Goal: Information Seeking & Learning: Find specific page/section

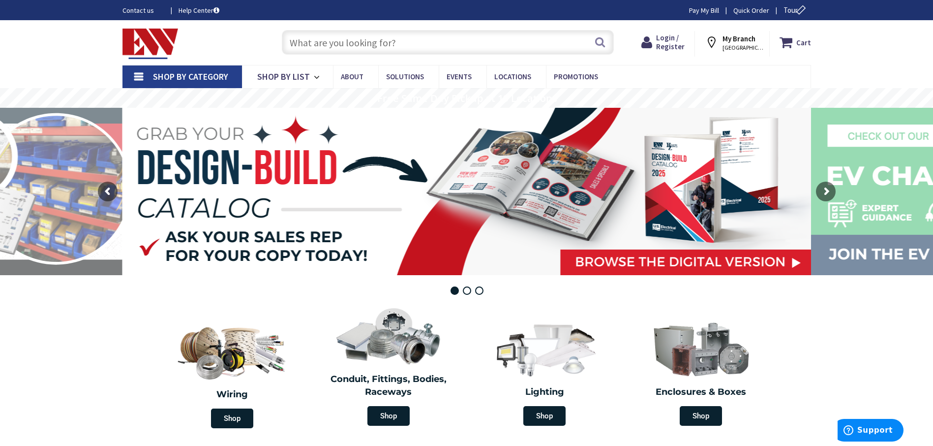
click at [399, 43] on input "text" at bounding box center [448, 42] width 332 height 25
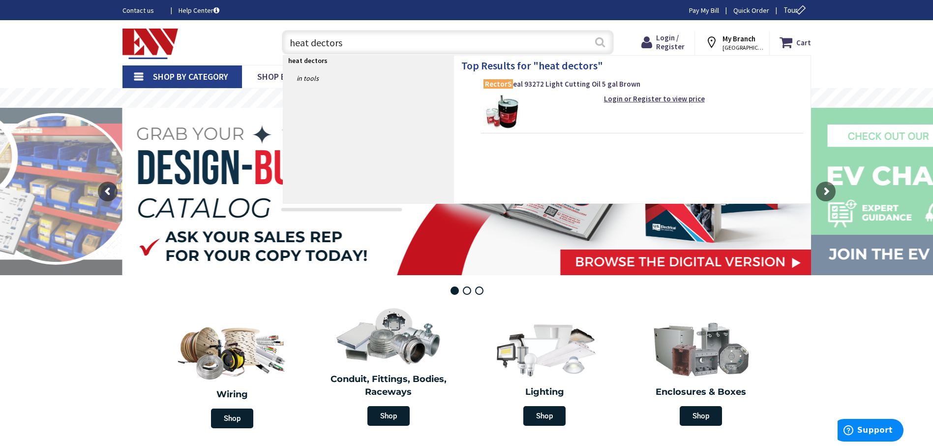
type input "heat dectors"
click at [602, 40] on button "Search" at bounding box center [600, 42] width 13 height 22
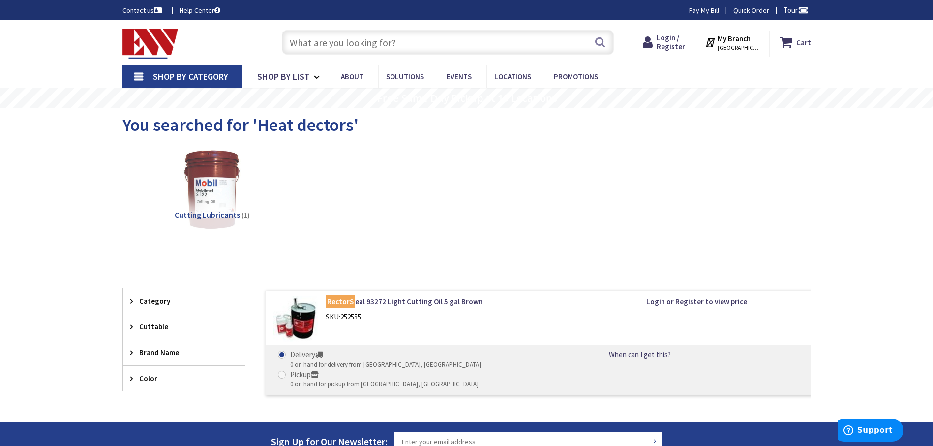
click at [393, 41] on input "text" at bounding box center [448, 42] width 332 height 25
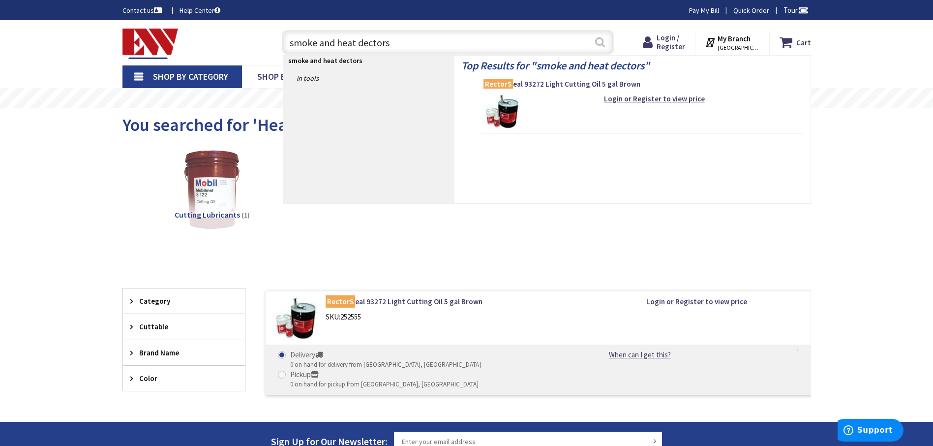
type input "smoke and heat dectors"
click at [598, 41] on button "Search" at bounding box center [600, 42] width 13 height 22
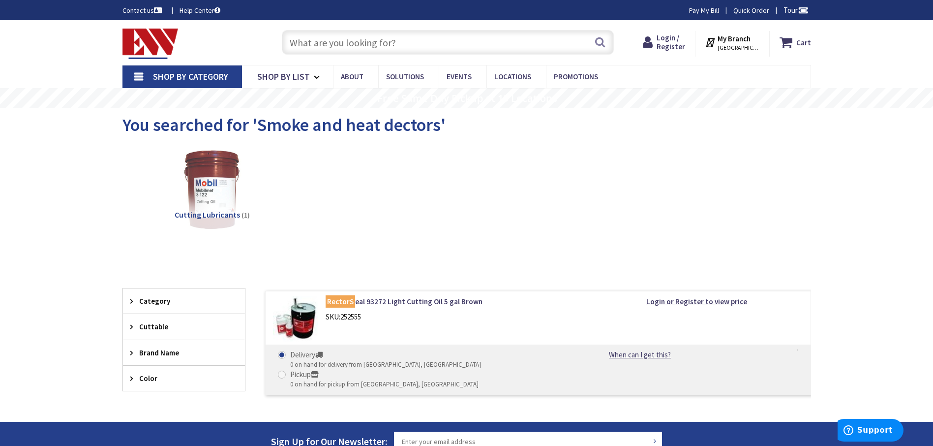
click at [189, 354] on span "Brand Name" at bounding box center [179, 352] width 80 height 10
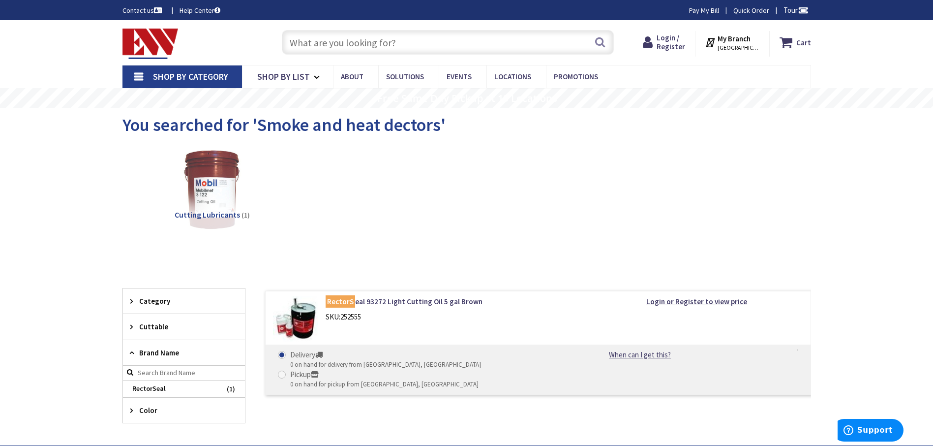
click at [195, 354] on span "Brand Name" at bounding box center [179, 352] width 80 height 10
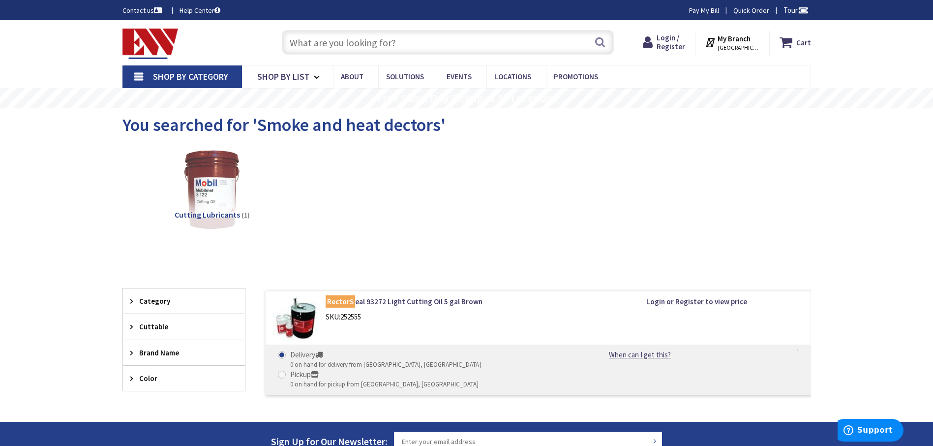
click at [190, 352] on span "Brand Name" at bounding box center [179, 352] width 80 height 10
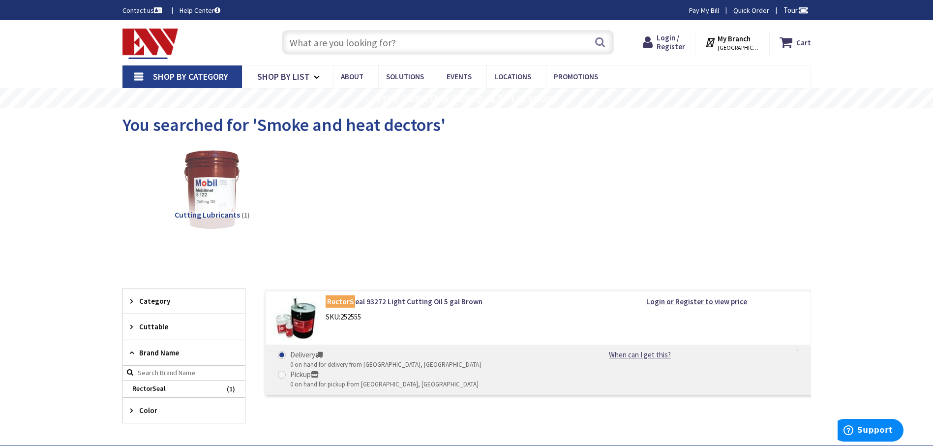
click at [398, 43] on input "text" at bounding box center [448, 42] width 332 height 25
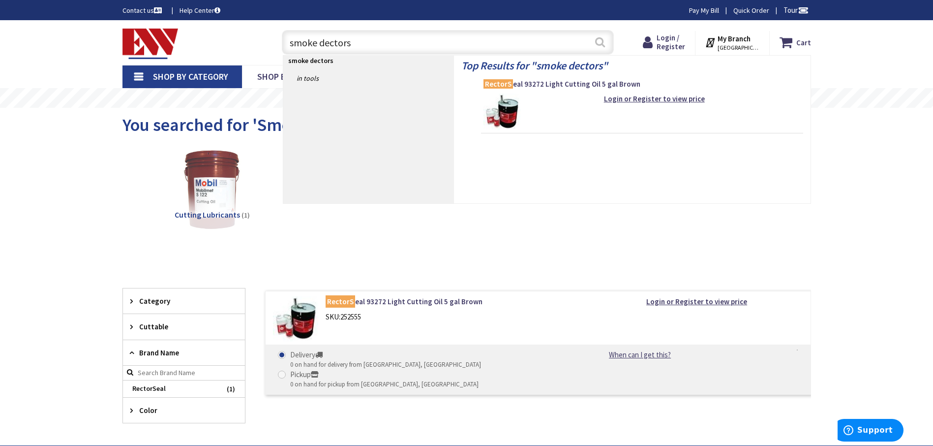
type input "smoke dectors"
click at [600, 42] on button "Search" at bounding box center [600, 42] width 13 height 22
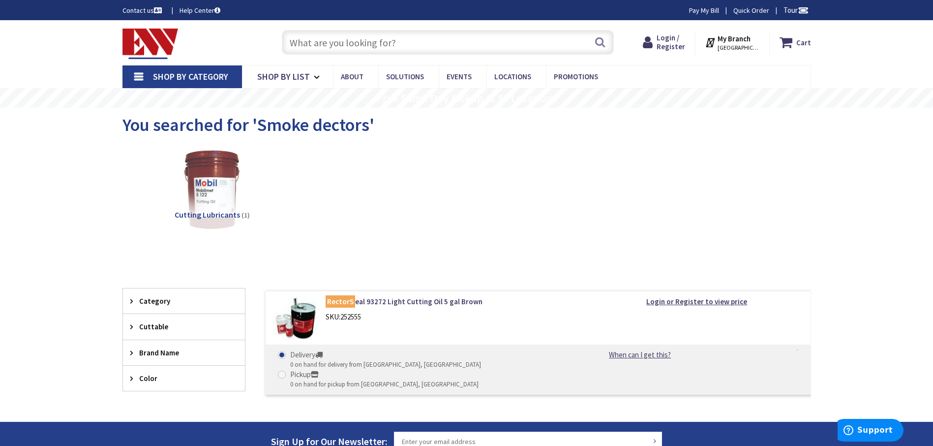
click at [200, 12] on link "Help Center" at bounding box center [199, 10] width 41 height 10
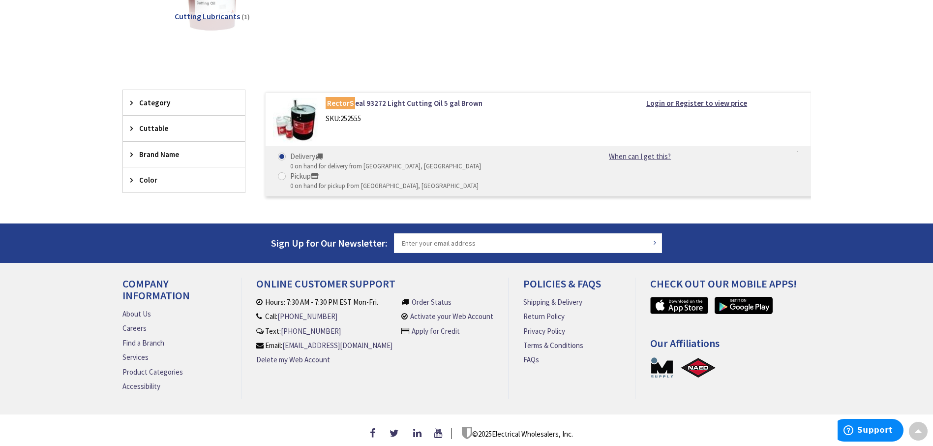
click at [199, 157] on span "Brand Name" at bounding box center [179, 154] width 80 height 10
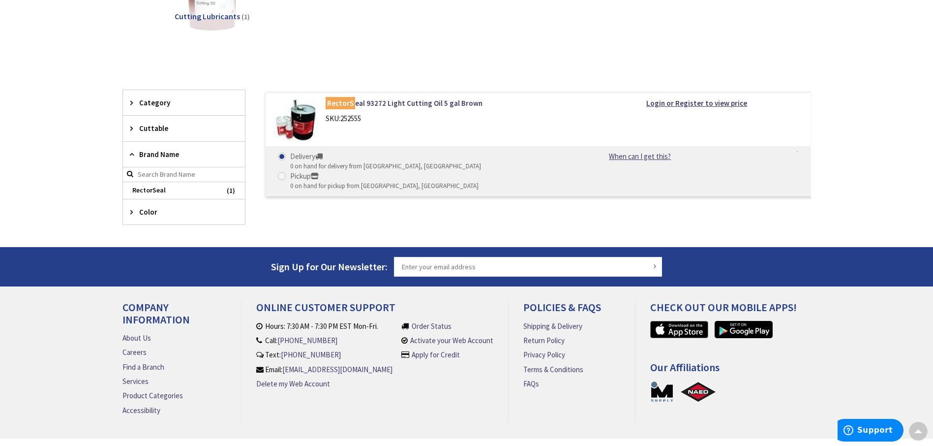
click at [195, 178] on input "search" at bounding box center [184, 174] width 122 height 15
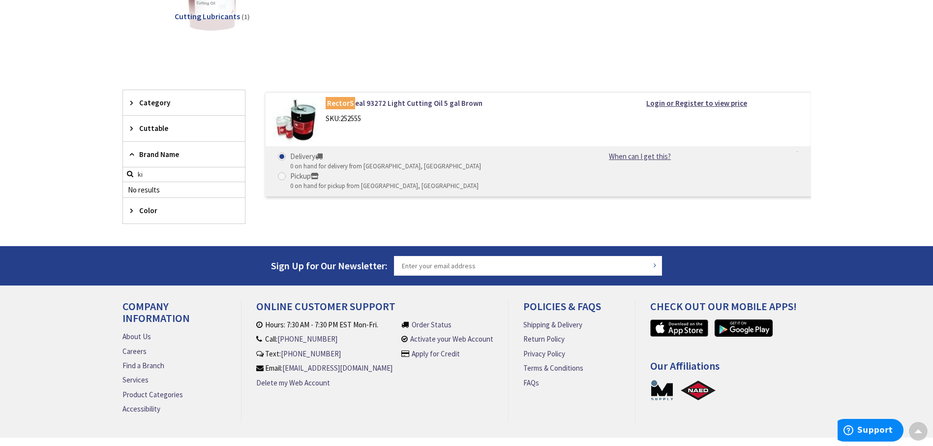
type input "k"
type input "firex"
click at [144, 176] on input "firex" at bounding box center [184, 174] width 122 height 15
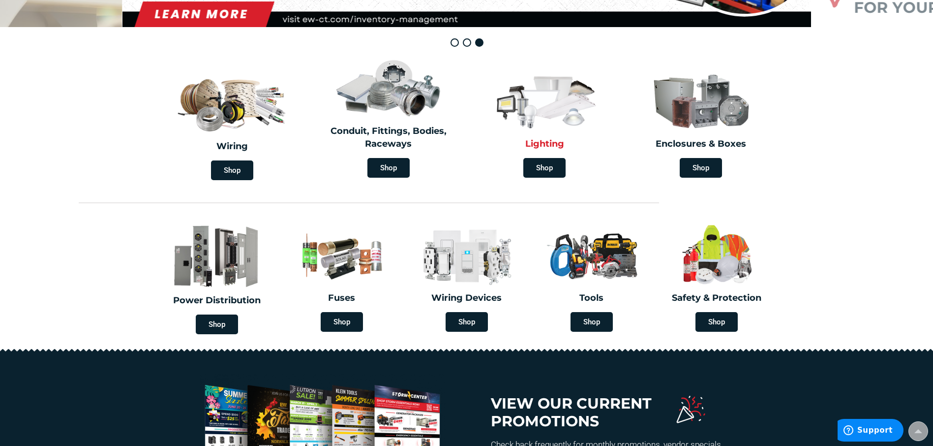
scroll to position [246, 0]
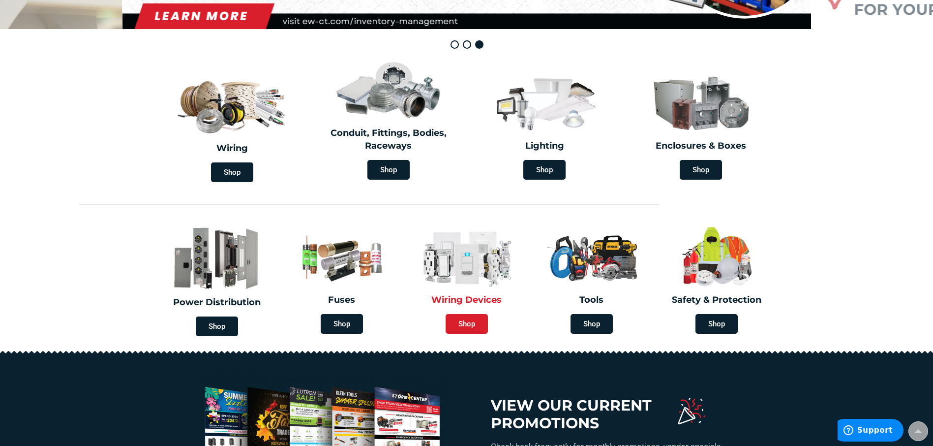
click at [475, 317] on span "Shop" at bounding box center [467, 324] width 42 height 20
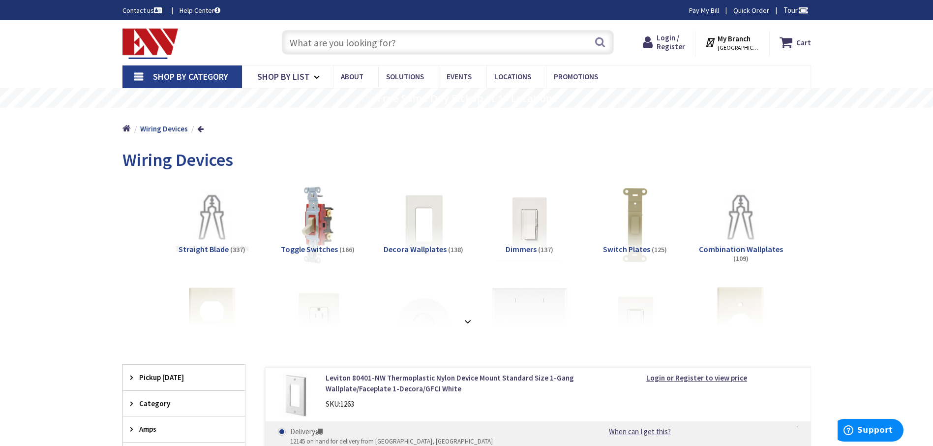
click at [397, 40] on input "text" at bounding box center [448, 42] width 332 height 25
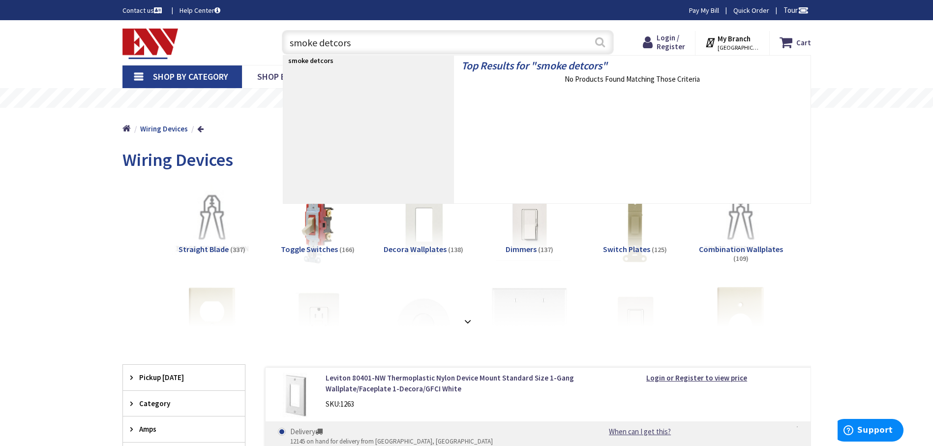
type input "smoke detcors"
click at [599, 43] on button "Search" at bounding box center [600, 42] width 13 height 22
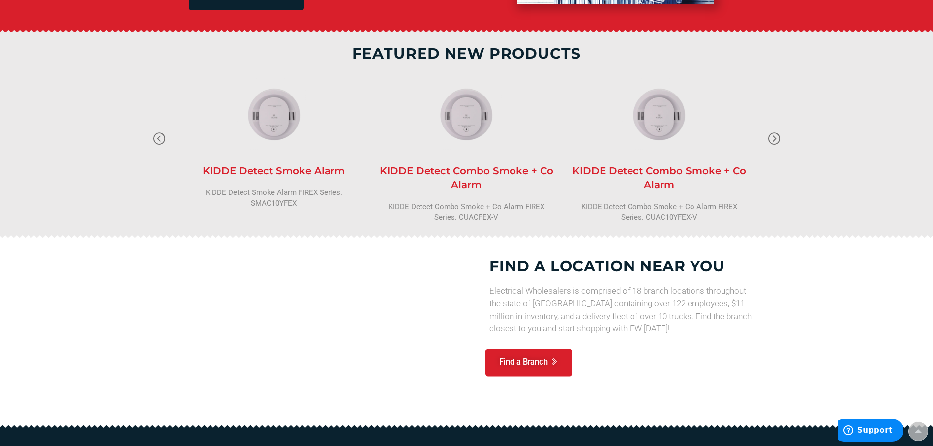
scroll to position [770, 0]
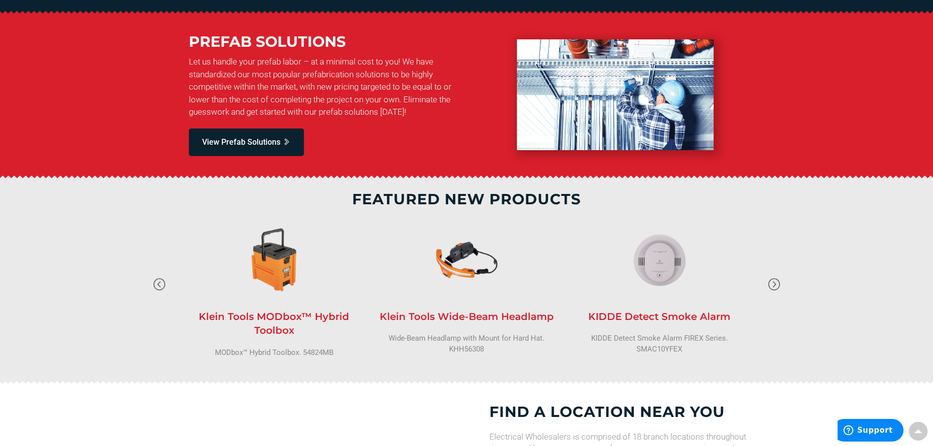
click at [661, 277] on img at bounding box center [660, 260] width 74 height 74
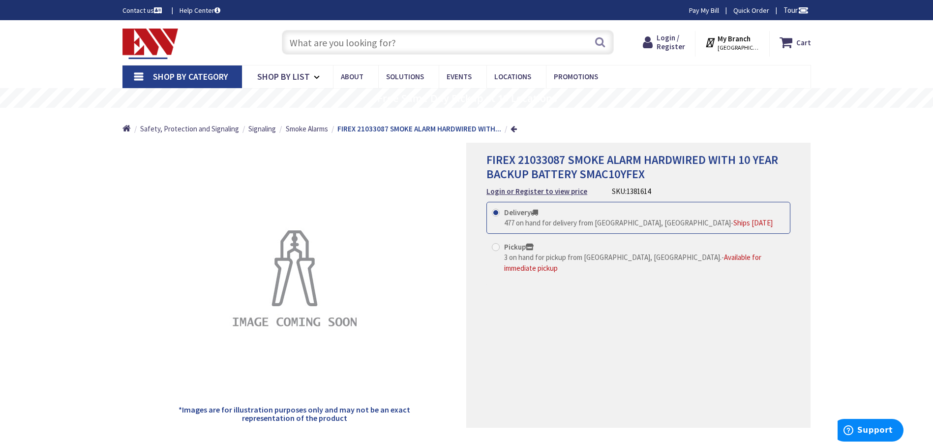
click at [398, 43] on input "text" at bounding box center [448, 42] width 332 height 25
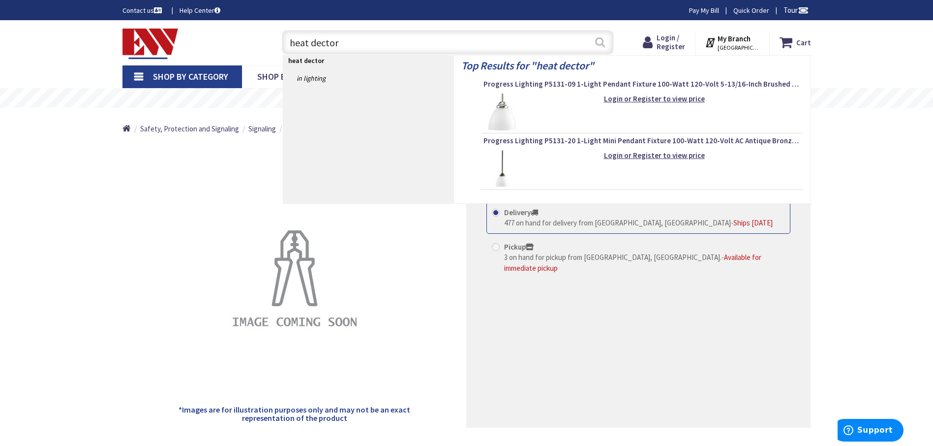
type input "heat dector"
click at [599, 41] on button "Search" at bounding box center [600, 42] width 13 height 22
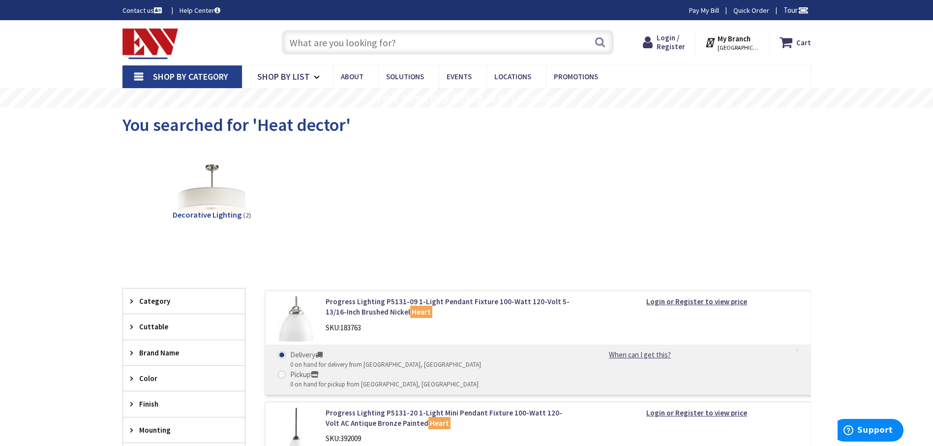
click at [399, 41] on input "text" at bounding box center [448, 42] width 332 height 25
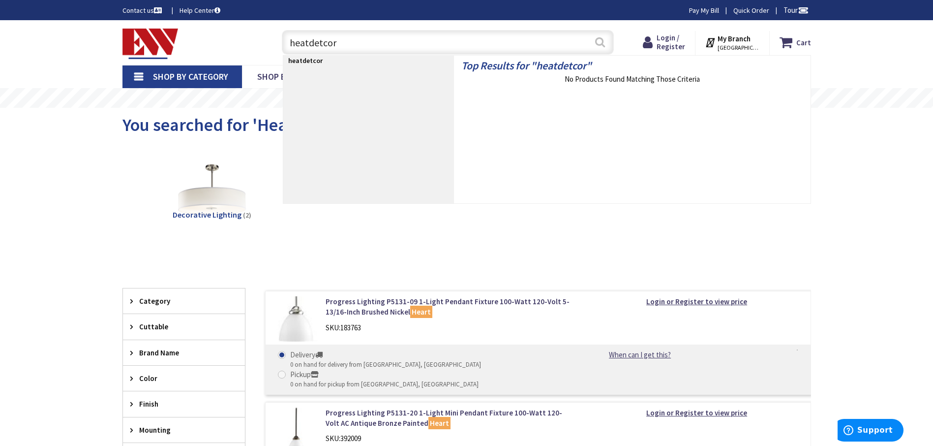
type input "heatdetcor"
click at [598, 44] on button "Search" at bounding box center [600, 42] width 13 height 22
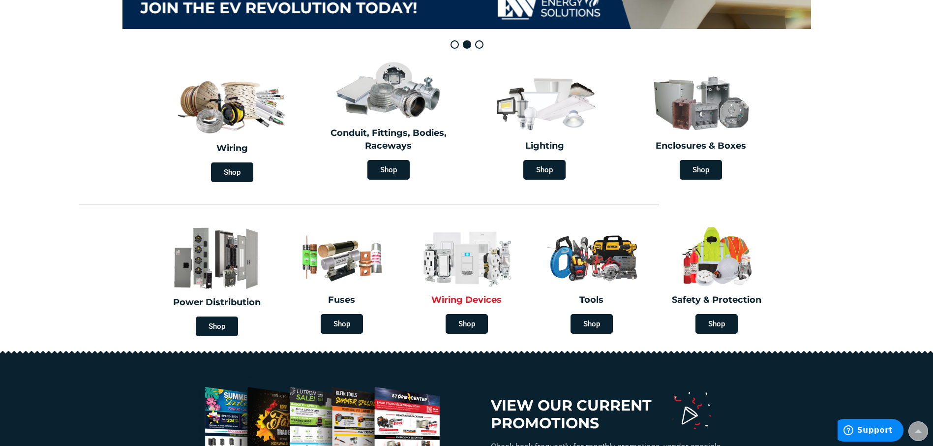
scroll to position [295, 0]
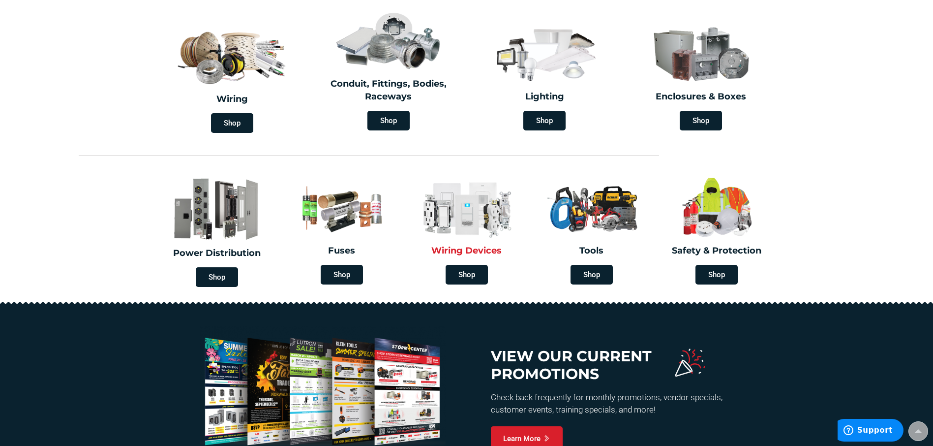
click at [472, 221] on img at bounding box center [467, 208] width 110 height 64
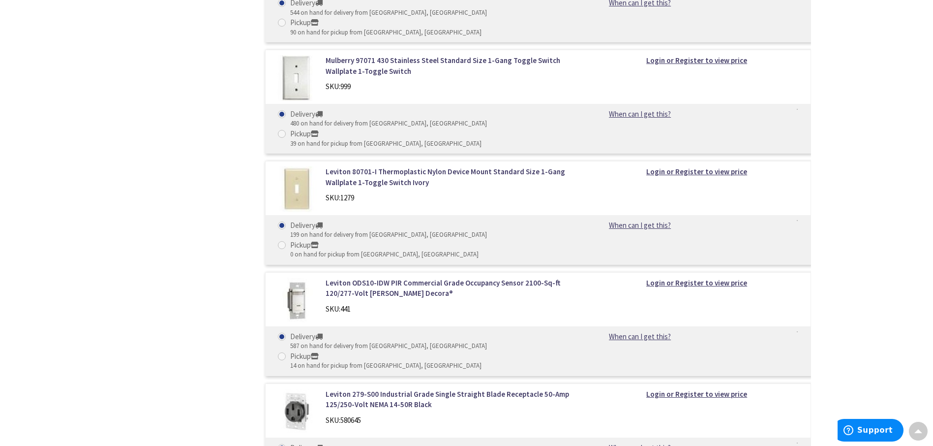
scroll to position [6786, 0]
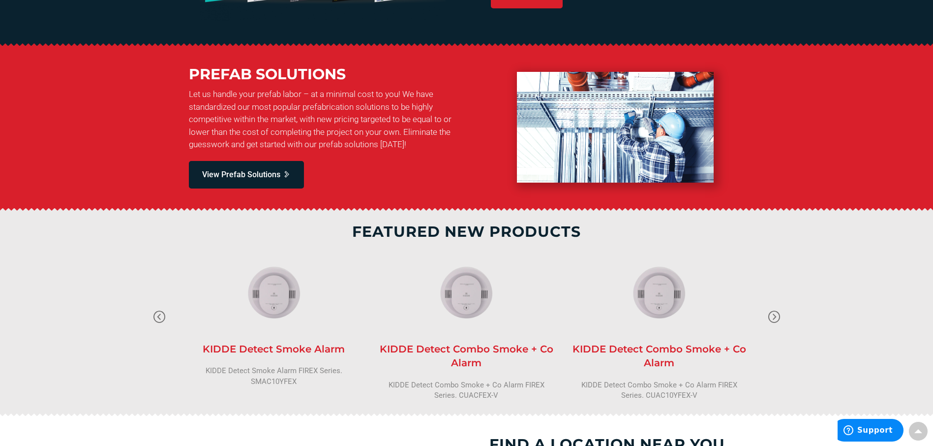
scroll to position [787, 0]
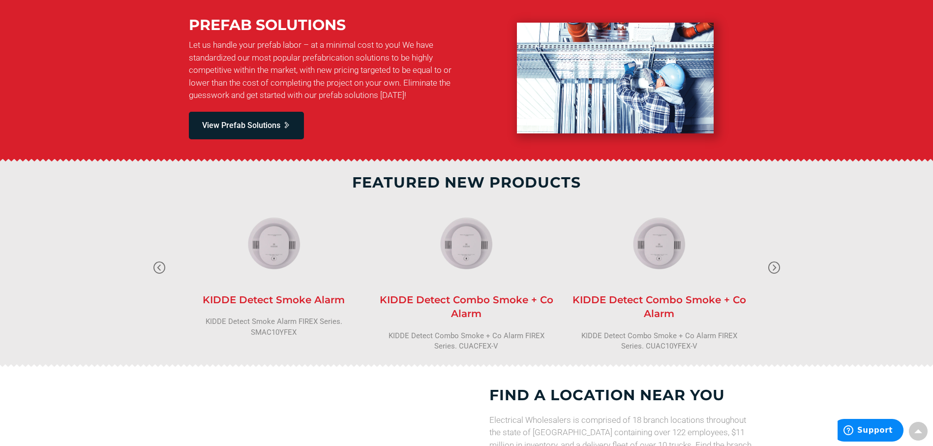
click at [471, 257] on img at bounding box center [466, 243] width 74 height 74
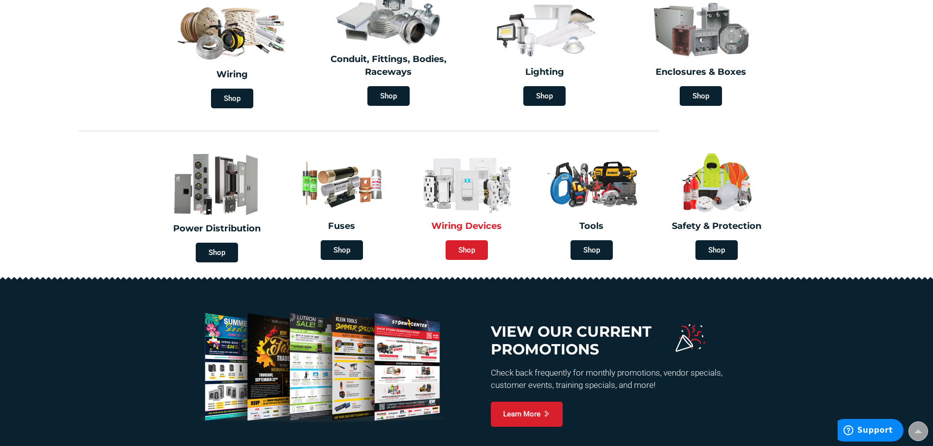
scroll to position [295, 0]
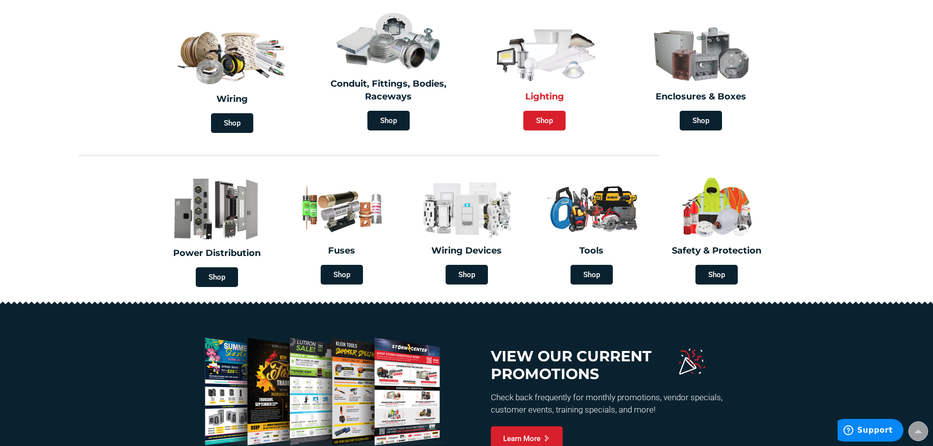
click at [546, 120] on span "Shop" at bounding box center [544, 121] width 42 height 20
click at [710, 73] on img at bounding box center [700, 53] width 113 height 66
